Goal: Check status

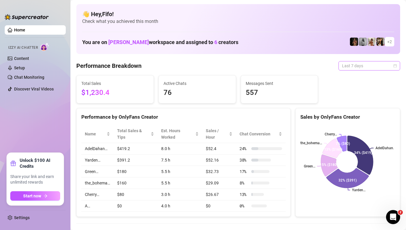
click at [367, 63] on span "Last 7 days" at bounding box center [369, 65] width 55 height 9
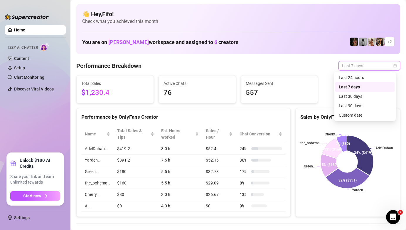
click at [362, 78] on div "Last 24 hours" at bounding box center [365, 77] width 52 height 6
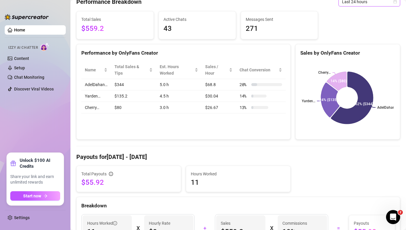
scroll to position [63, 0]
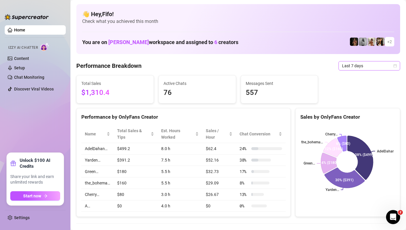
click at [343, 68] on span "Last 7 days" at bounding box center [369, 65] width 55 height 9
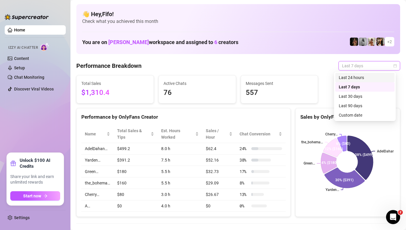
click at [353, 80] on div "Last 24 hours" at bounding box center [365, 77] width 52 height 6
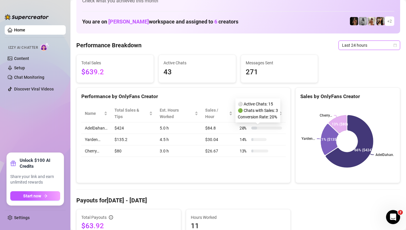
scroll to position [21, 0]
